Goal: Task Accomplishment & Management: Use online tool/utility

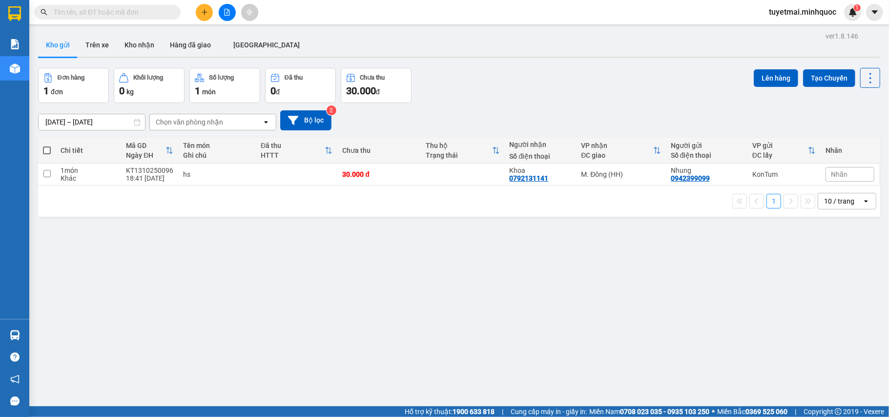
click at [101, 9] on input "text" at bounding box center [111, 12] width 115 height 11
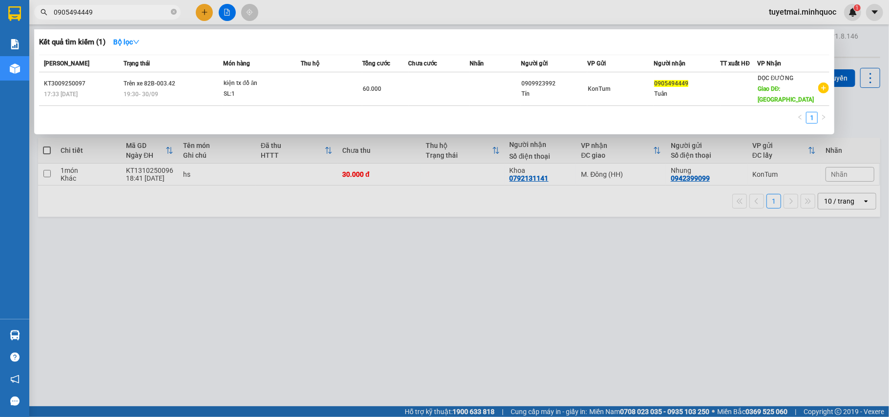
type input "0905494449"
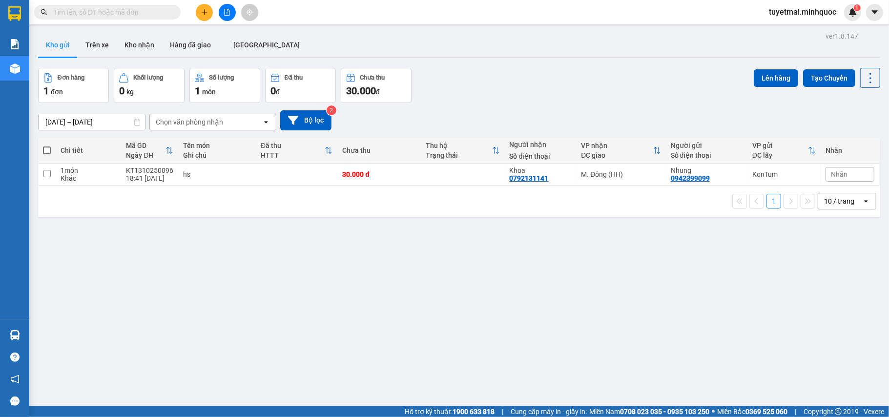
click at [231, 16] on button at bounding box center [227, 12] width 17 height 17
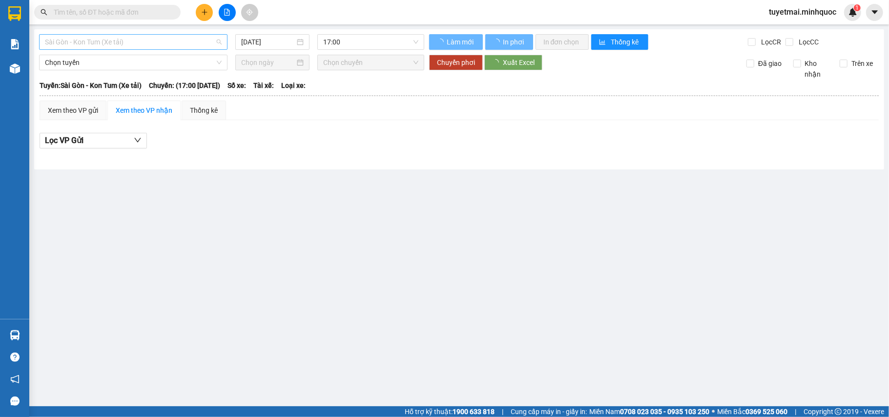
drag, startPoint x: 143, startPoint y: 44, endPoint x: 140, endPoint y: 60, distance: 16.0
click at [143, 43] on span "Sài Gòn - Kon Tum (Xe tải)" at bounding box center [133, 42] width 177 height 15
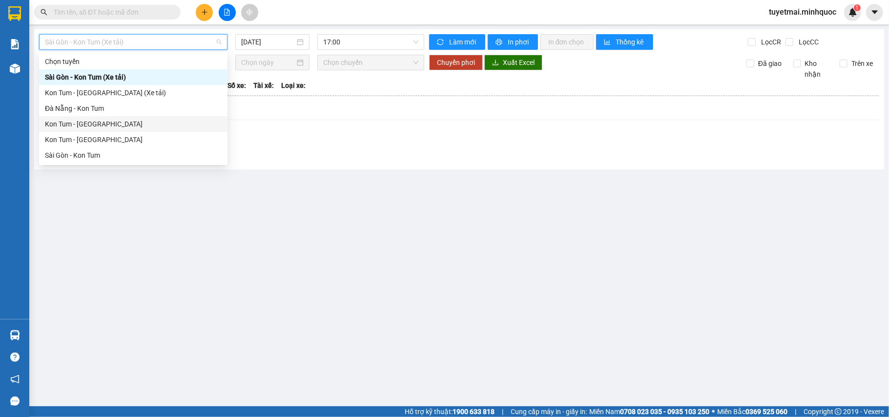
click at [88, 123] on div "Kon Tum - [GEOGRAPHIC_DATA]" at bounding box center [133, 124] width 177 height 11
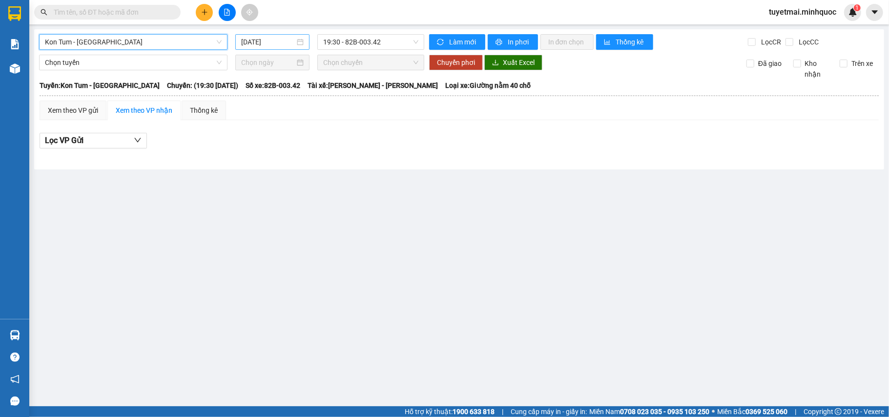
click at [262, 41] on input "[DATE]" at bounding box center [268, 42] width 54 height 11
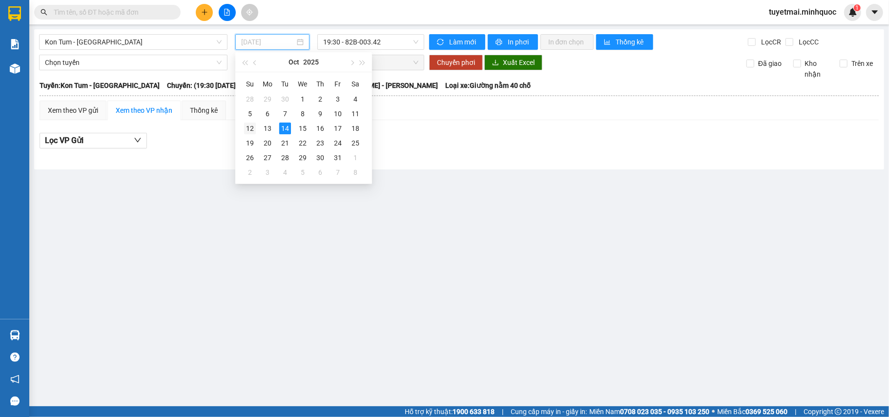
click at [252, 129] on div "12" at bounding box center [250, 128] width 12 height 12
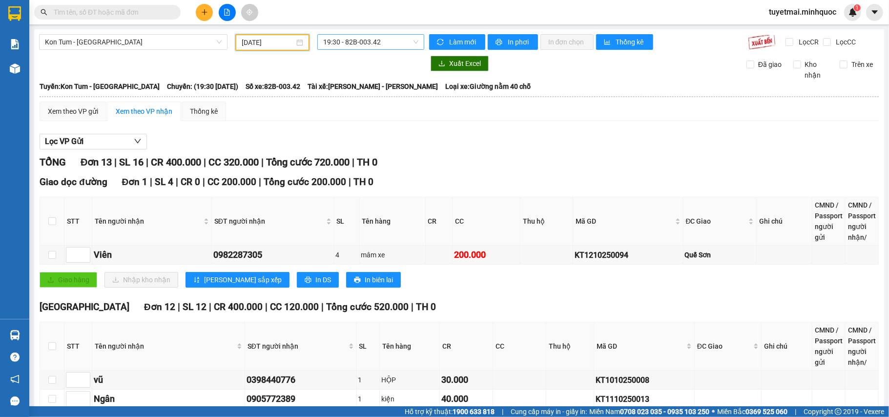
click at [372, 44] on span "19:30 - 82B-003.42" at bounding box center [370, 42] width 95 height 15
click at [381, 92] on div "20:00 - 76H-066.56" at bounding box center [358, 92] width 76 height 11
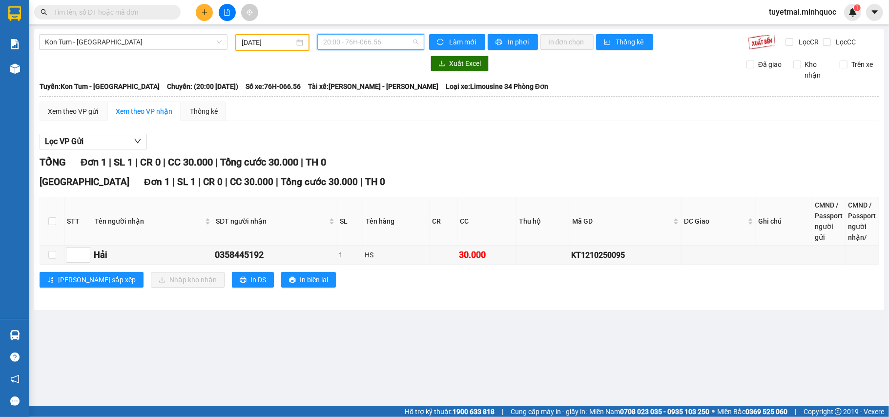
click at [357, 45] on span "20:00 - 76H-066.56" at bounding box center [370, 42] width 95 height 15
click at [371, 73] on div "19:30 - 82B-003.42" at bounding box center [361, 77] width 76 height 11
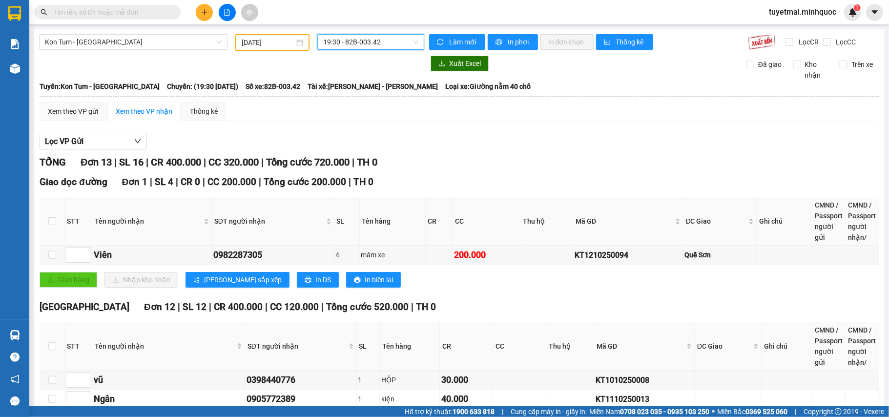
click at [379, 43] on span "19:30 - 82B-003.42" at bounding box center [370, 42] width 95 height 15
click at [371, 90] on div "20:00 - 76H-066.56" at bounding box center [358, 92] width 76 height 11
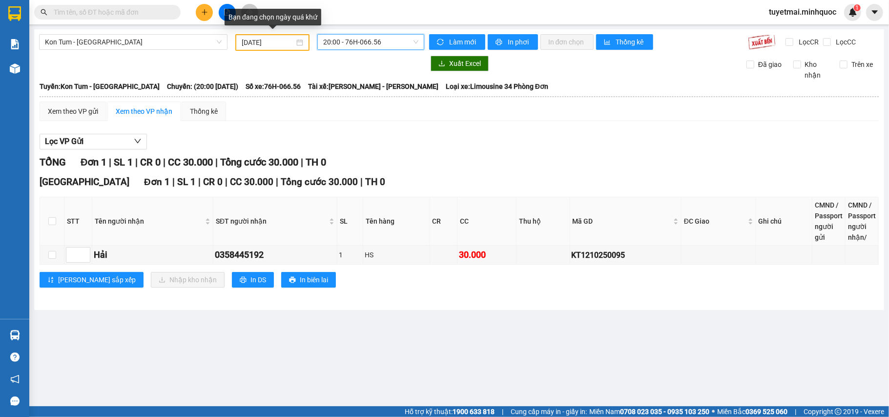
click at [272, 40] on input "[DATE]" at bounding box center [268, 42] width 53 height 11
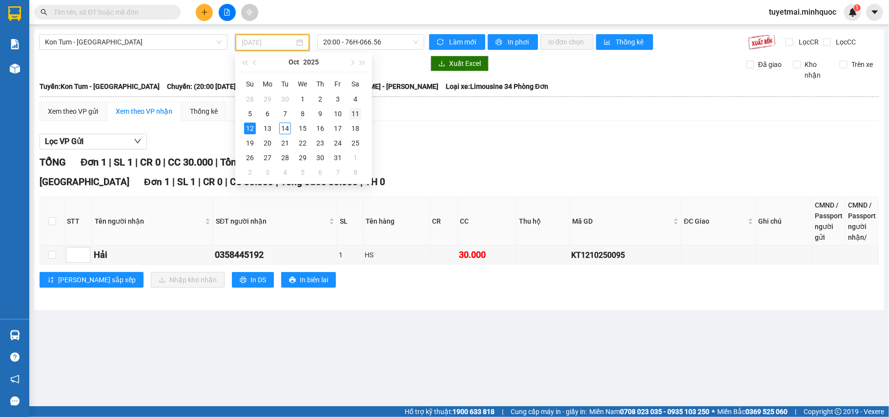
click at [353, 111] on div "11" at bounding box center [355, 114] width 12 height 12
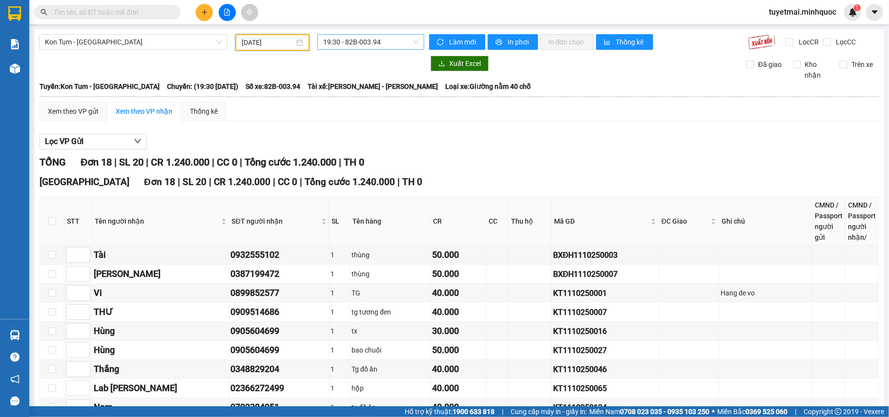
click at [383, 42] on span "19:30 - 82B-003.94" at bounding box center [370, 42] width 95 height 15
click at [374, 94] on div "20:00 - 76H-066.63" at bounding box center [358, 92] width 76 height 11
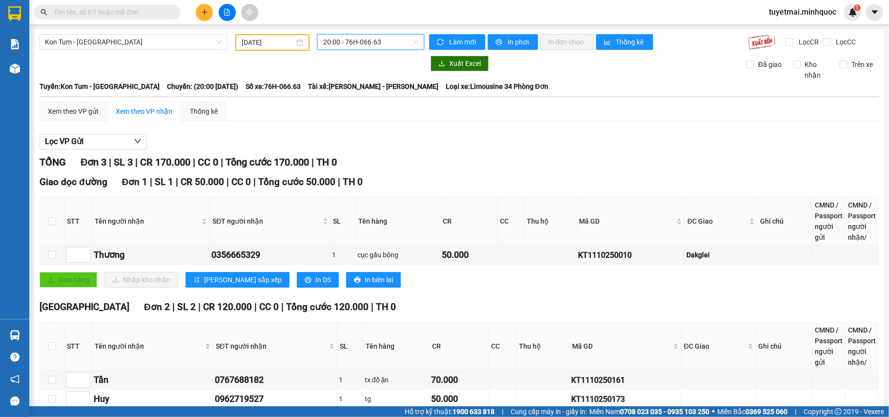
click at [255, 41] on input "[DATE]" at bounding box center [268, 42] width 53 height 11
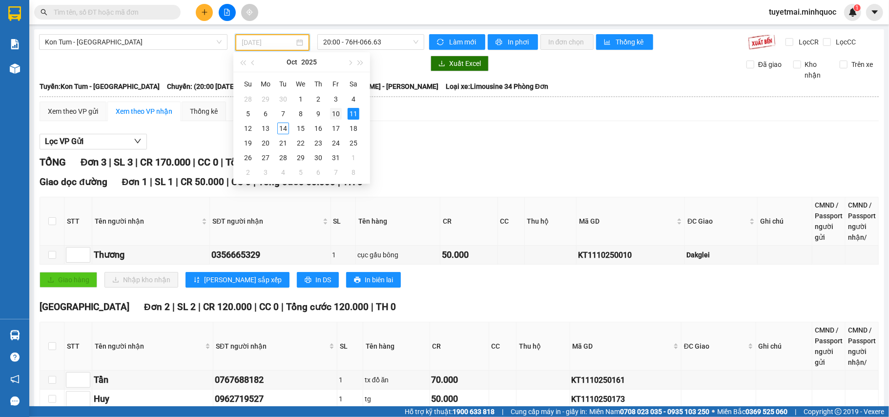
click at [338, 116] on div "10" at bounding box center [336, 114] width 12 height 12
type input "[DATE]"
